Goal: Use online tool/utility: Utilize a website feature to perform a specific function

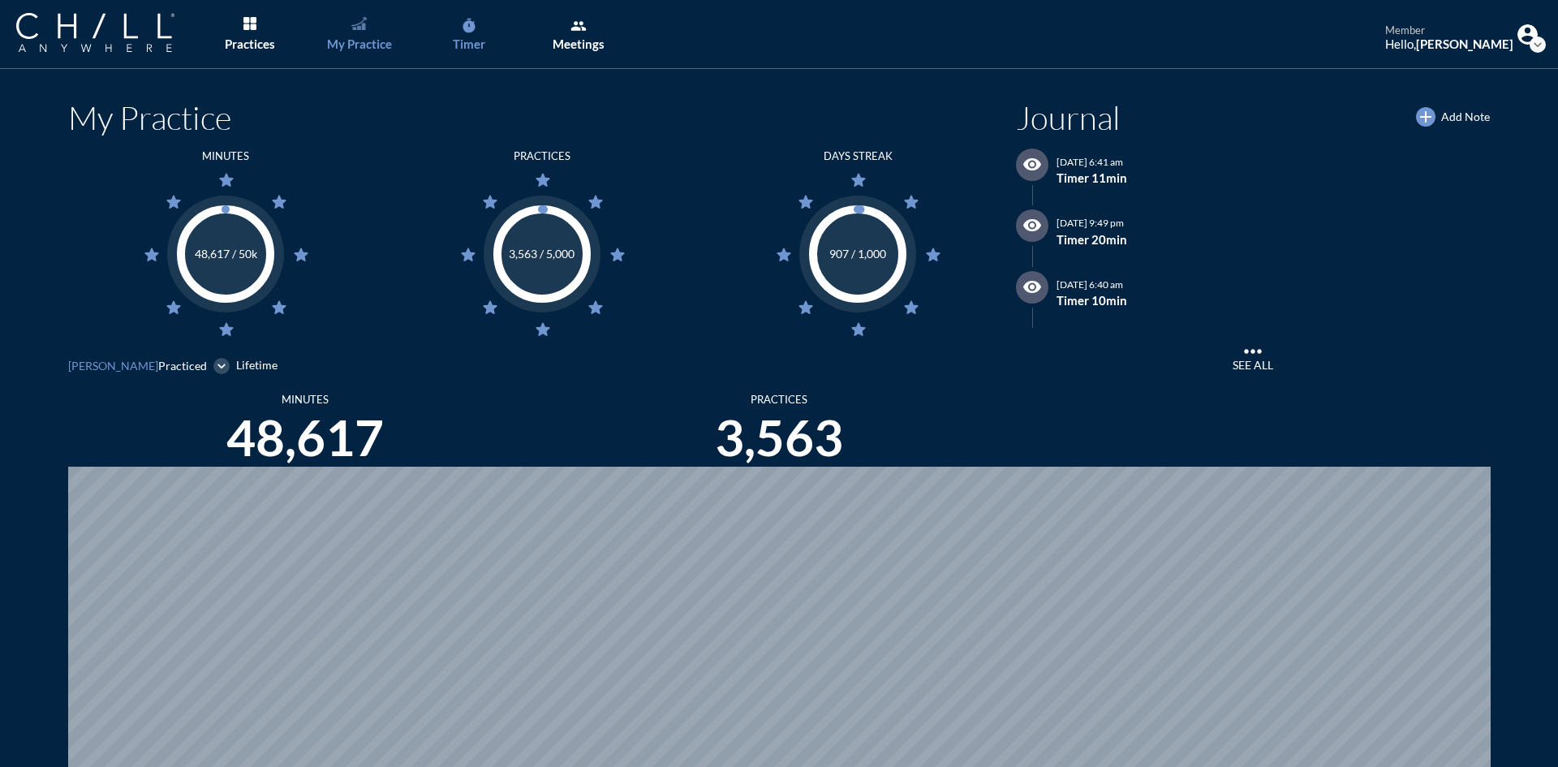
click at [472, 34] on link "timer Timer" at bounding box center [468, 34] width 85 height 69
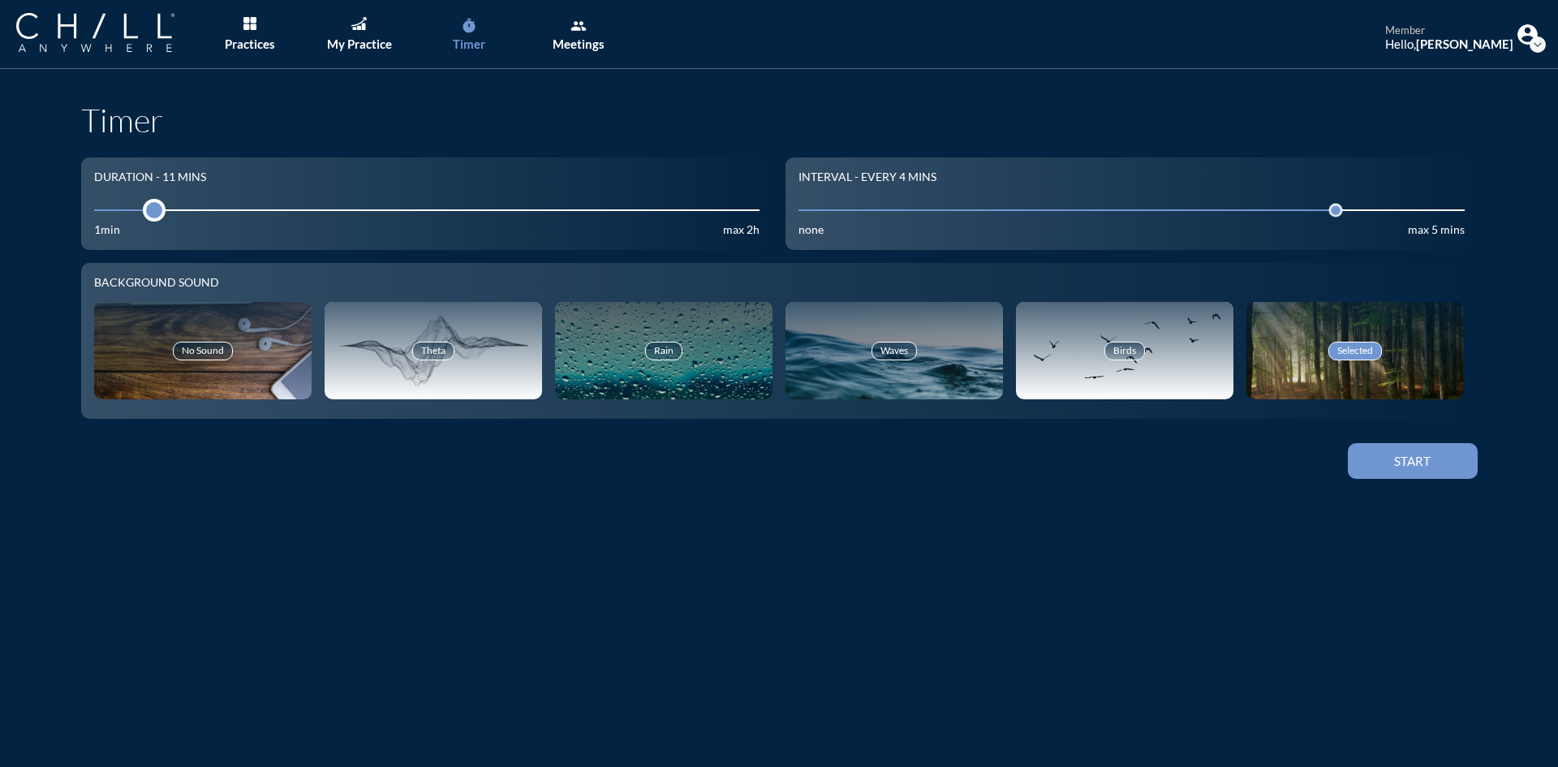
click at [149, 213] on div at bounding box center [154, 210] width 23 height 23
drag, startPoint x: 149, startPoint y: 213, endPoint x: 139, endPoint y: 214, distance: 10.7
click at [139, 214] on div at bounding box center [149, 210] width 23 height 23
click at [1422, 475] on button "Start" at bounding box center [1413, 461] width 130 height 36
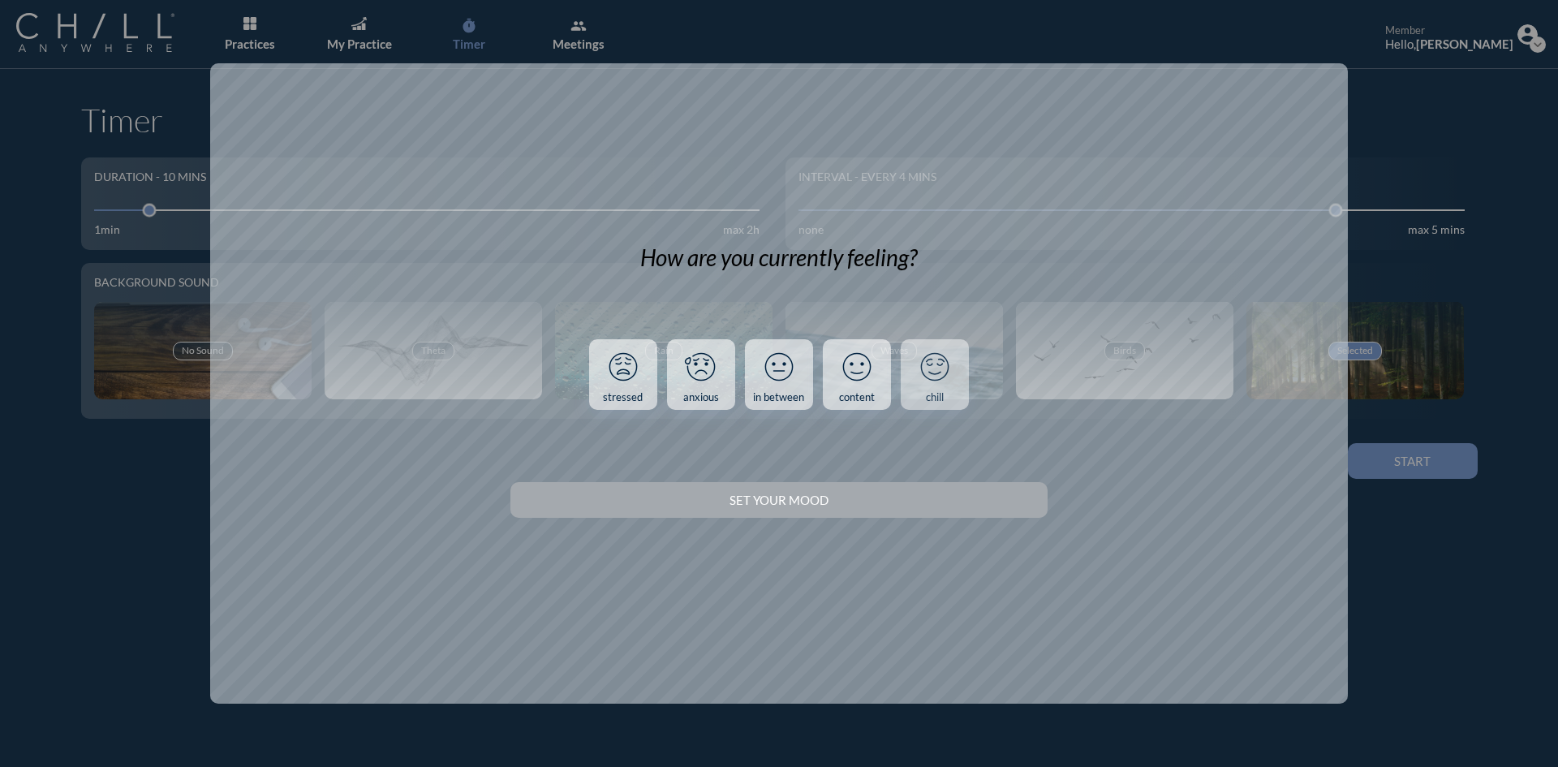
click at [944, 409] on link "chill" at bounding box center [935, 374] width 68 height 71
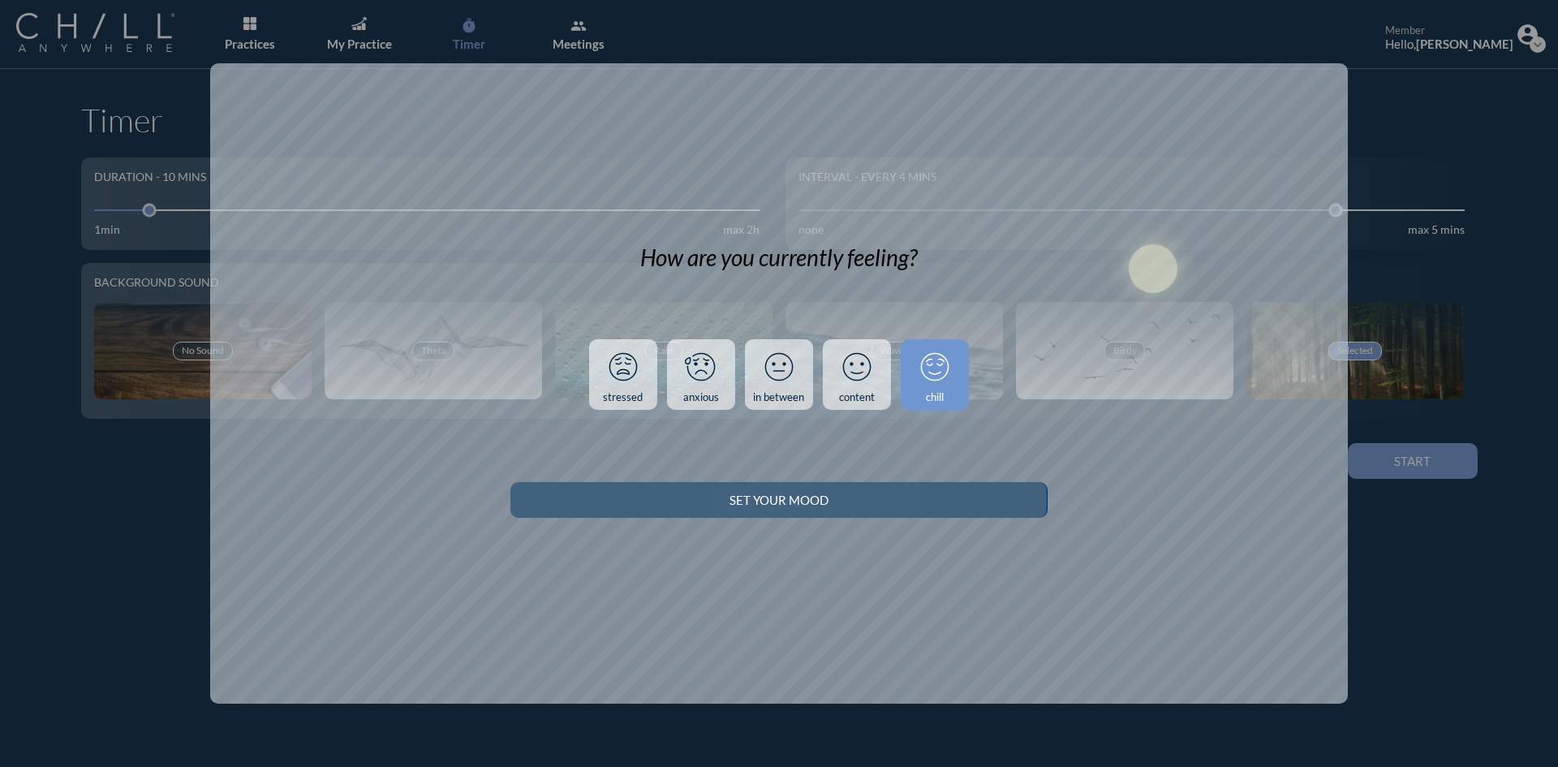
click at [918, 507] on button "Set your Mood" at bounding box center [778, 500] width 536 height 36
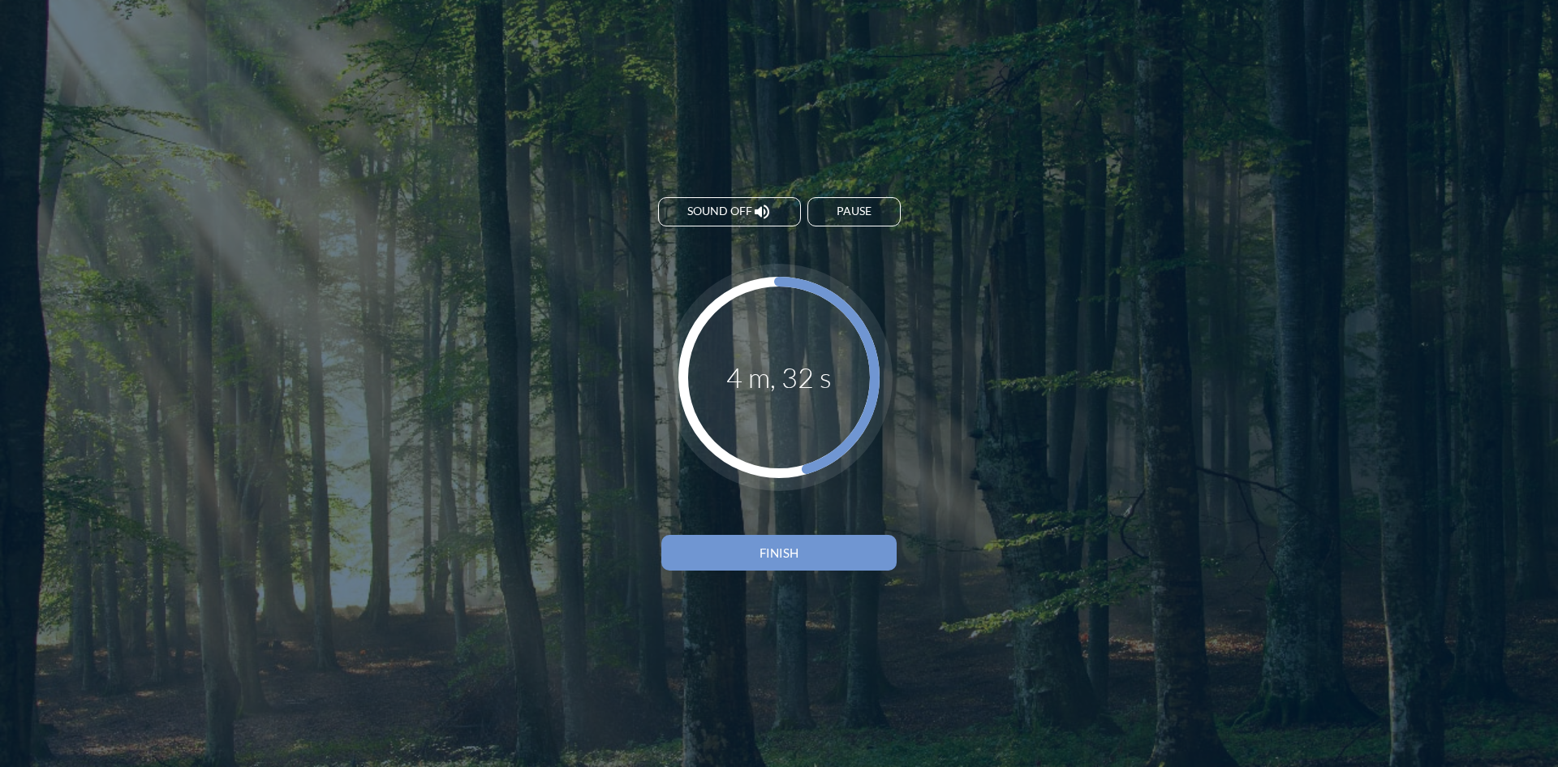
click at [817, 562] on button "Finish" at bounding box center [778, 553] width 235 height 36
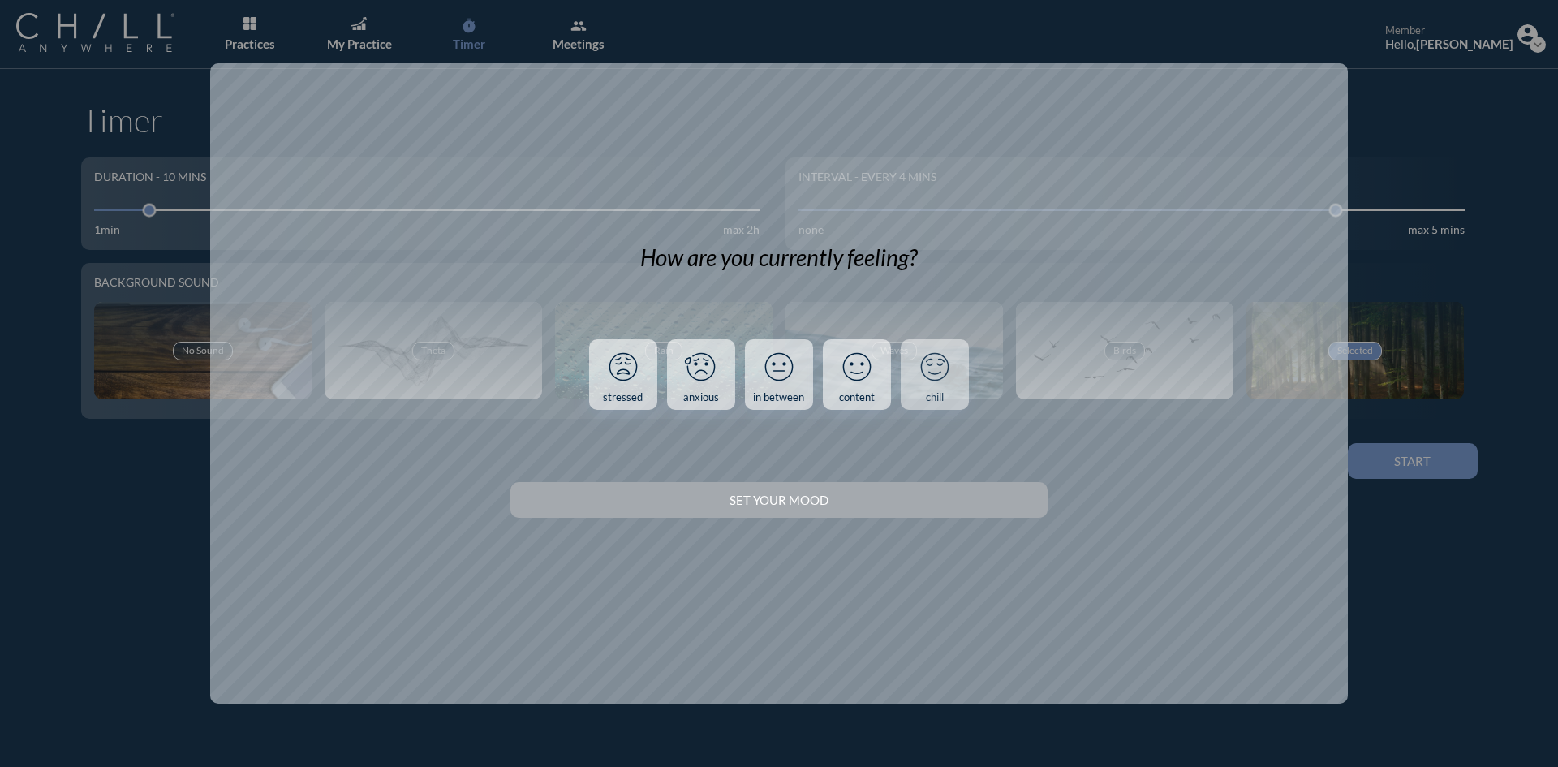
click at [957, 384] on link "chill" at bounding box center [935, 374] width 68 height 71
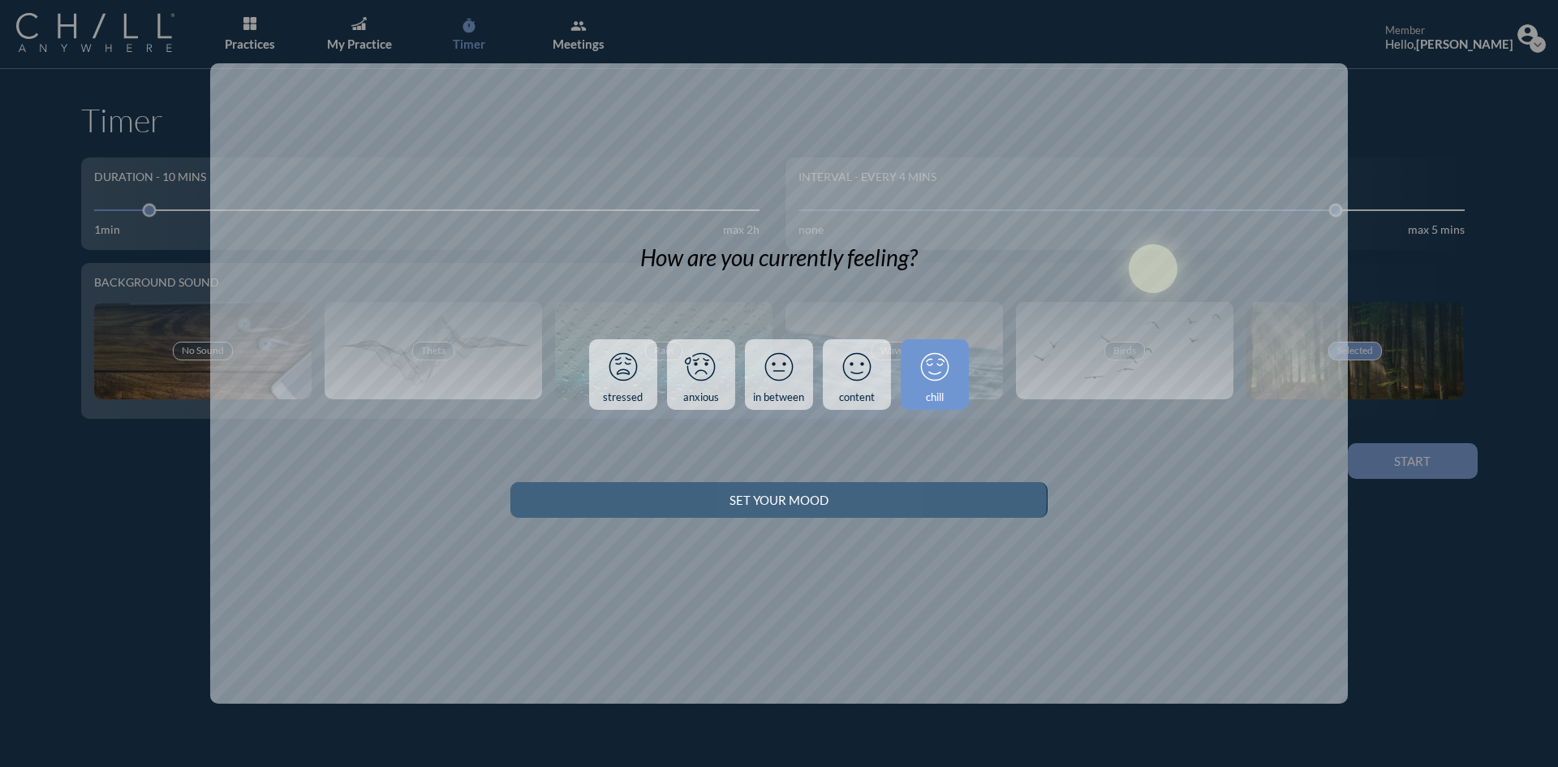
click at [961, 503] on div "Set your Mood" at bounding box center [778, 499] width 479 height 15
